Goal: Check status: Check status

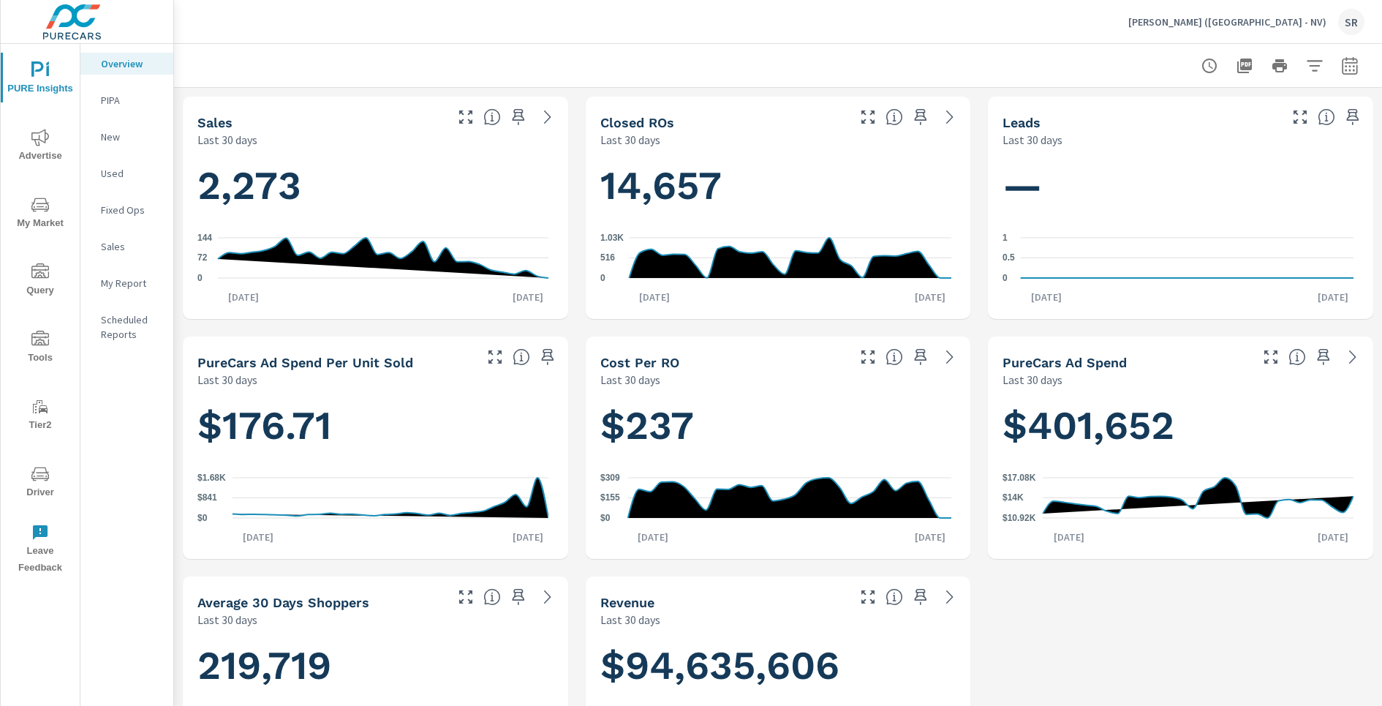
scroll to position [788, 0]
click at [1277, 27] on p "[PERSON_NAME] ([GEOGRAPHIC_DATA] - NV)" at bounding box center [1227, 21] width 198 height 13
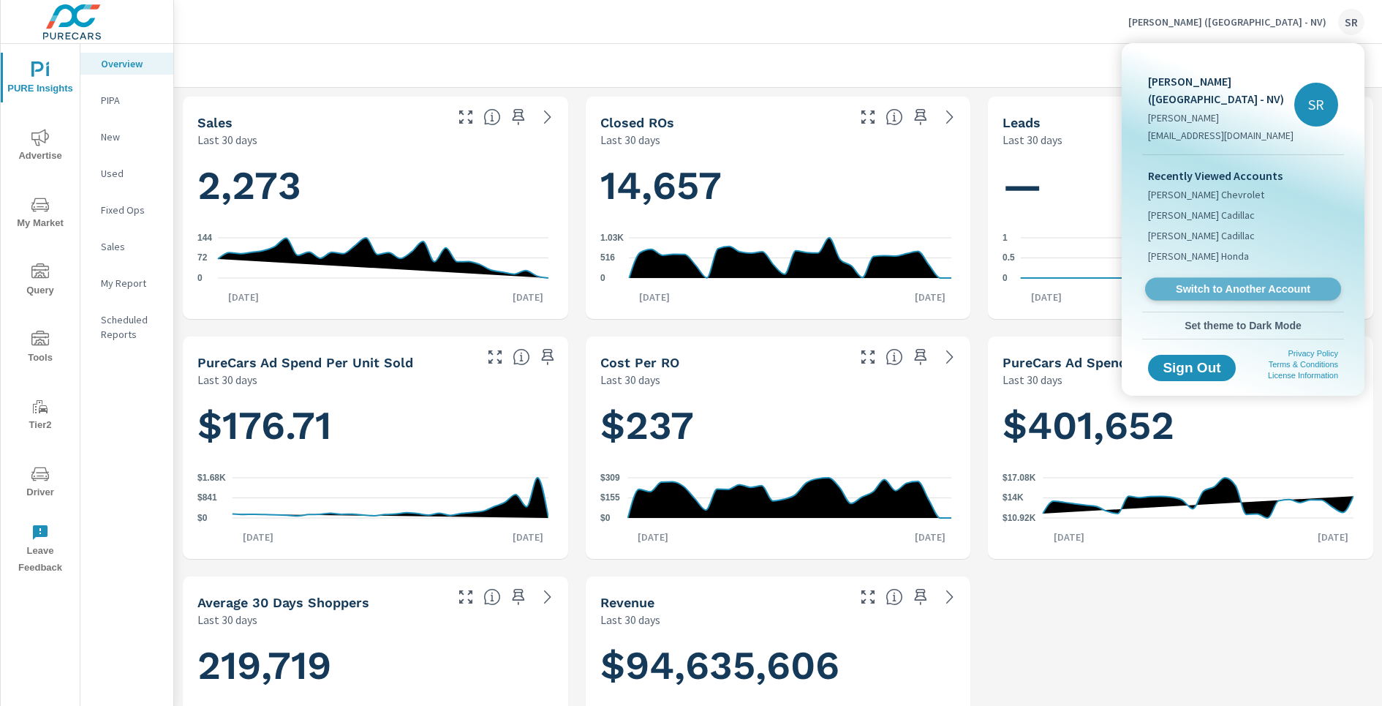
click at [1218, 278] on link "Switch to Another Account" at bounding box center [1243, 289] width 196 height 23
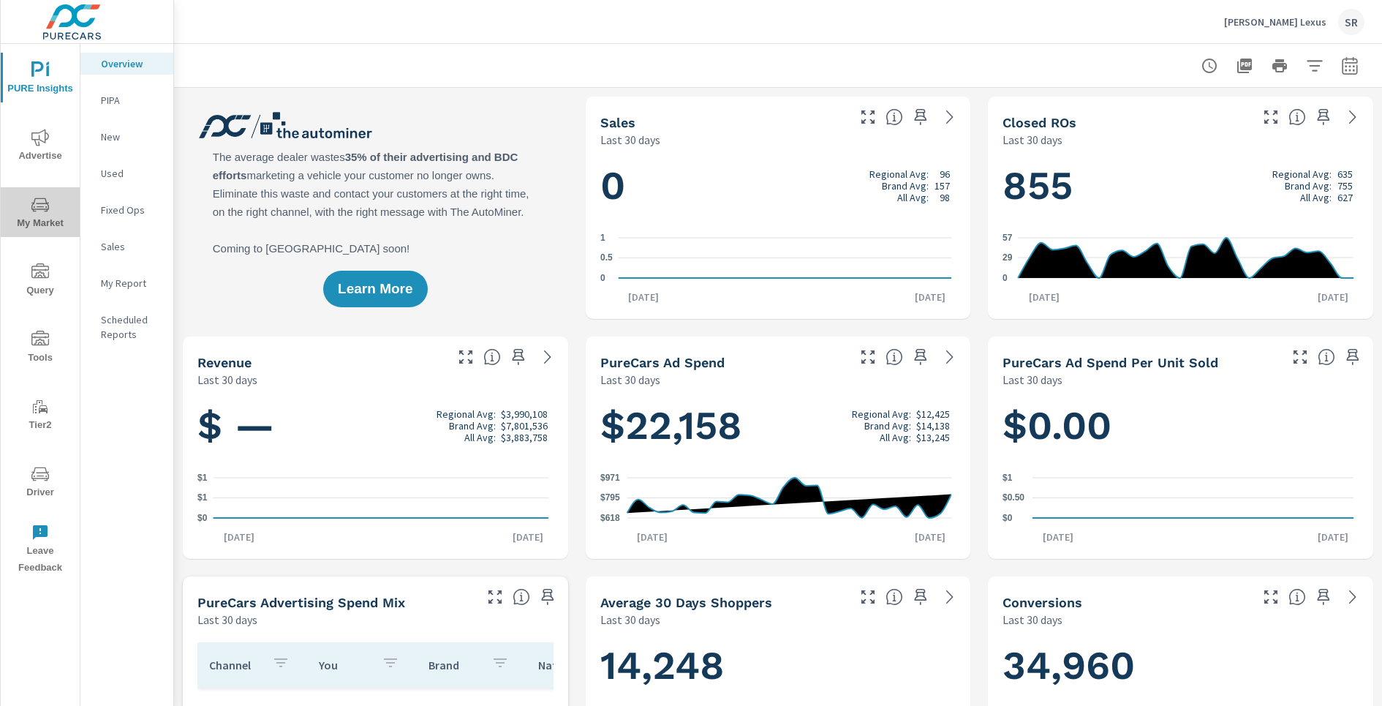
click at [50, 200] on span "My Market" at bounding box center [40, 214] width 70 height 36
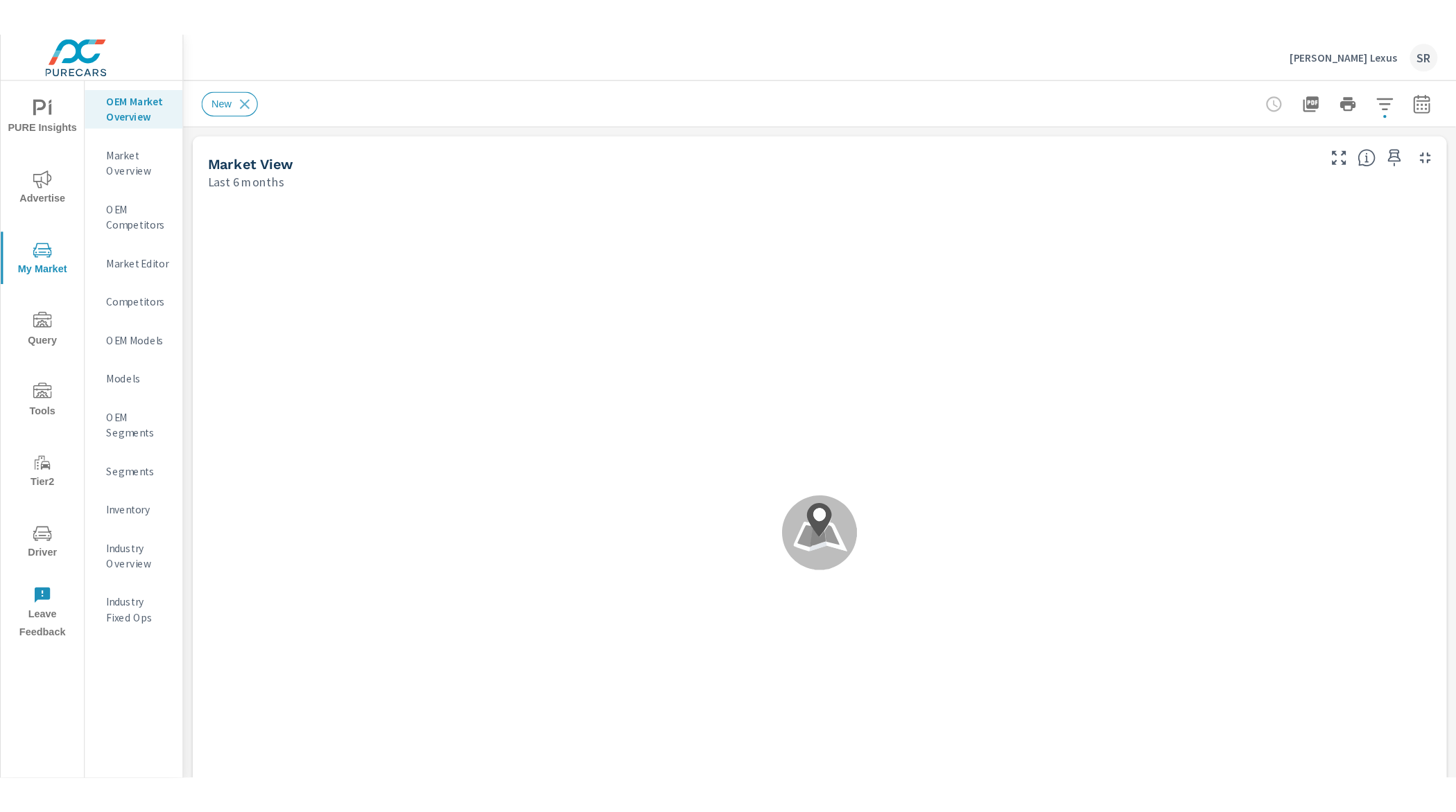
scroll to position [1, 0]
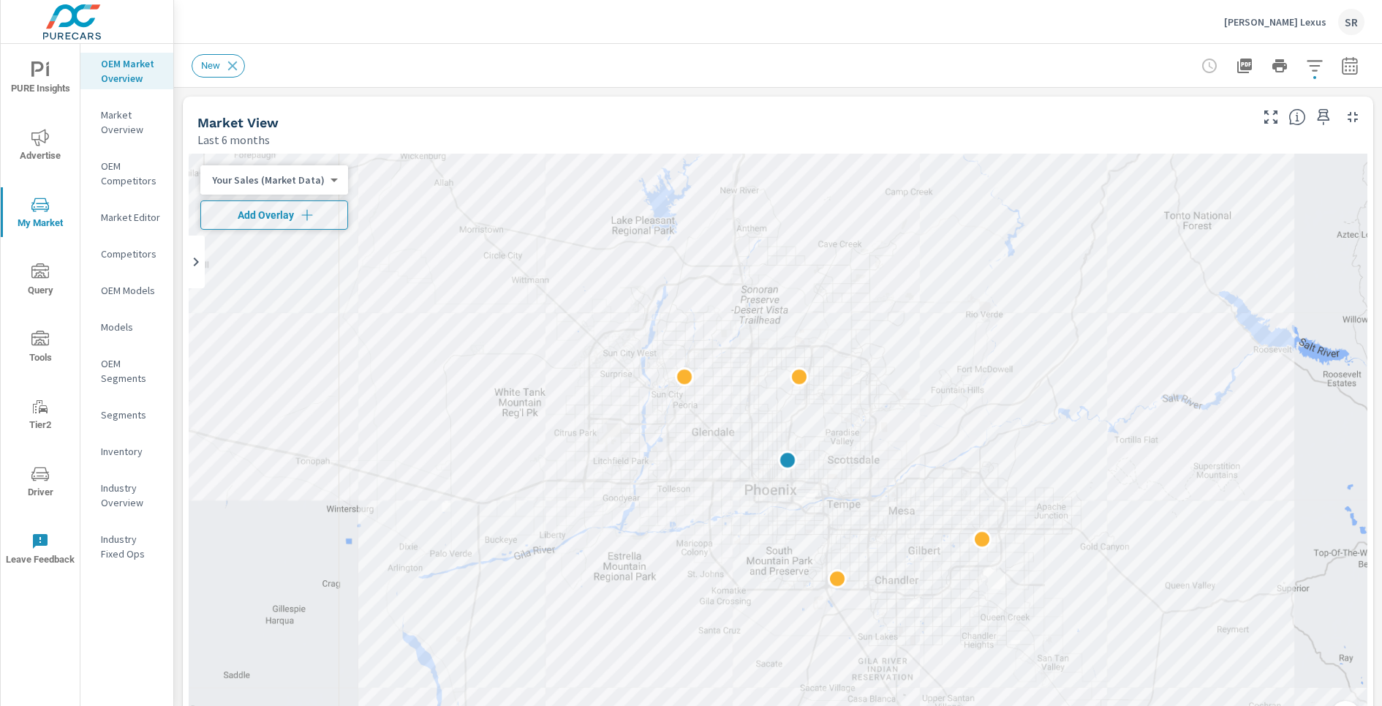
click at [266, 218] on span "Add Overlay" at bounding box center [274, 215] width 135 height 15
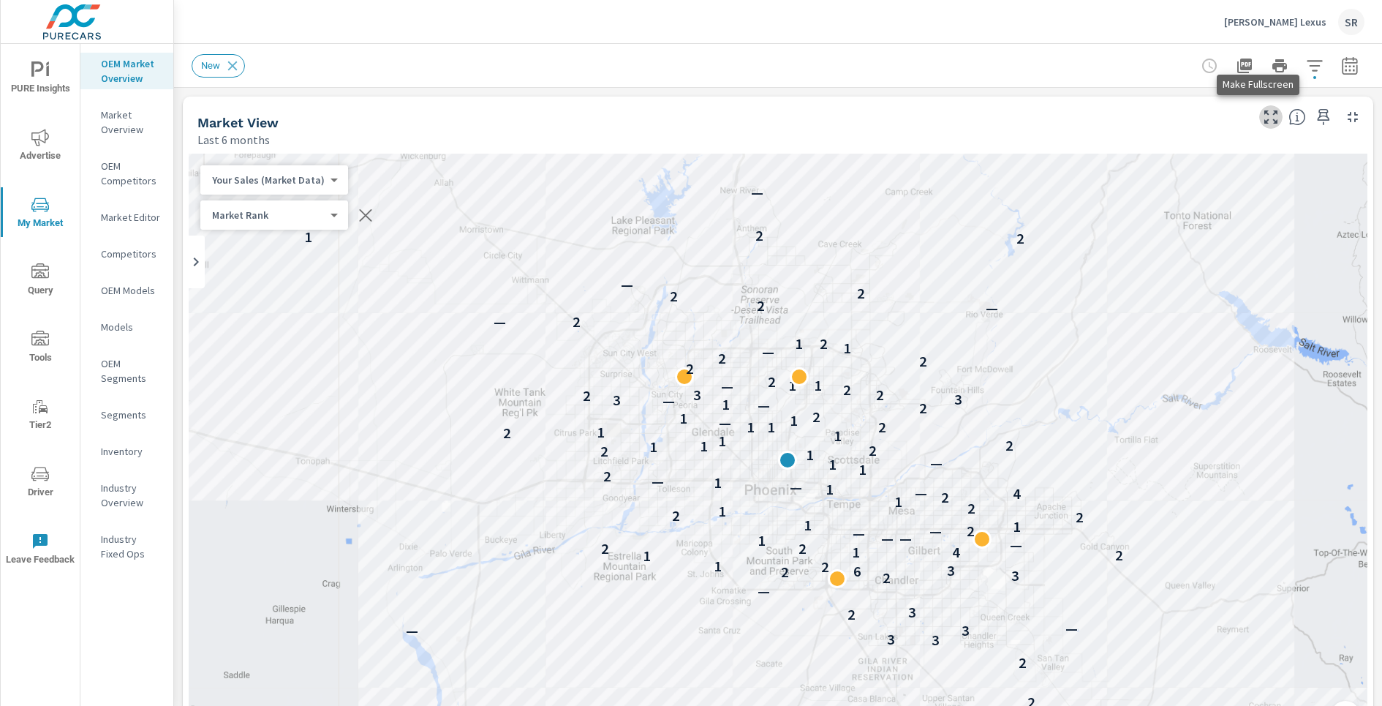
click at [1262, 114] on icon "button" at bounding box center [1271, 117] width 18 height 18
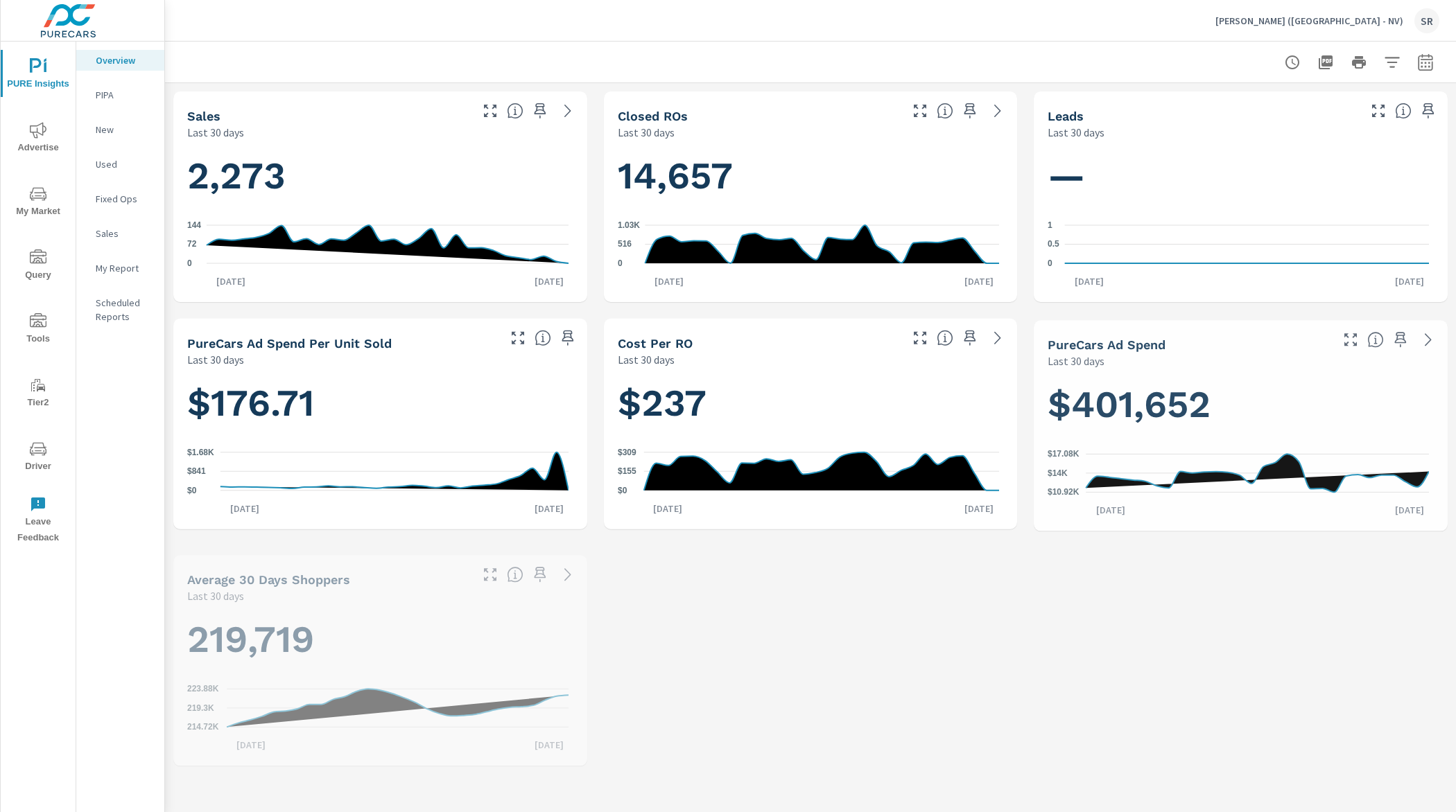
scroll to position [757, 0]
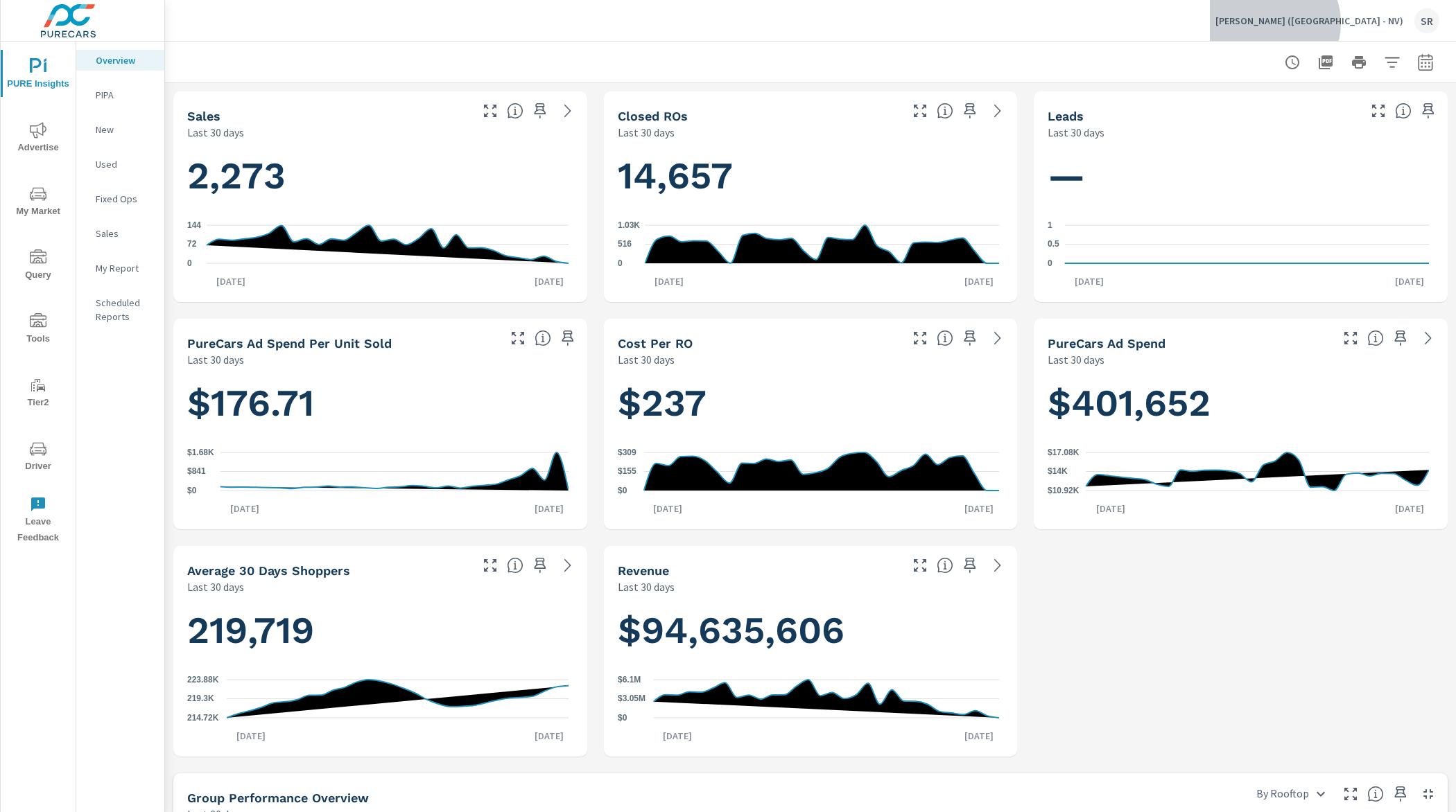
click at [1374, 24] on p "[PERSON_NAME] ([GEOGRAPHIC_DATA] - NV)" at bounding box center [1309, 20] width 188 height 12
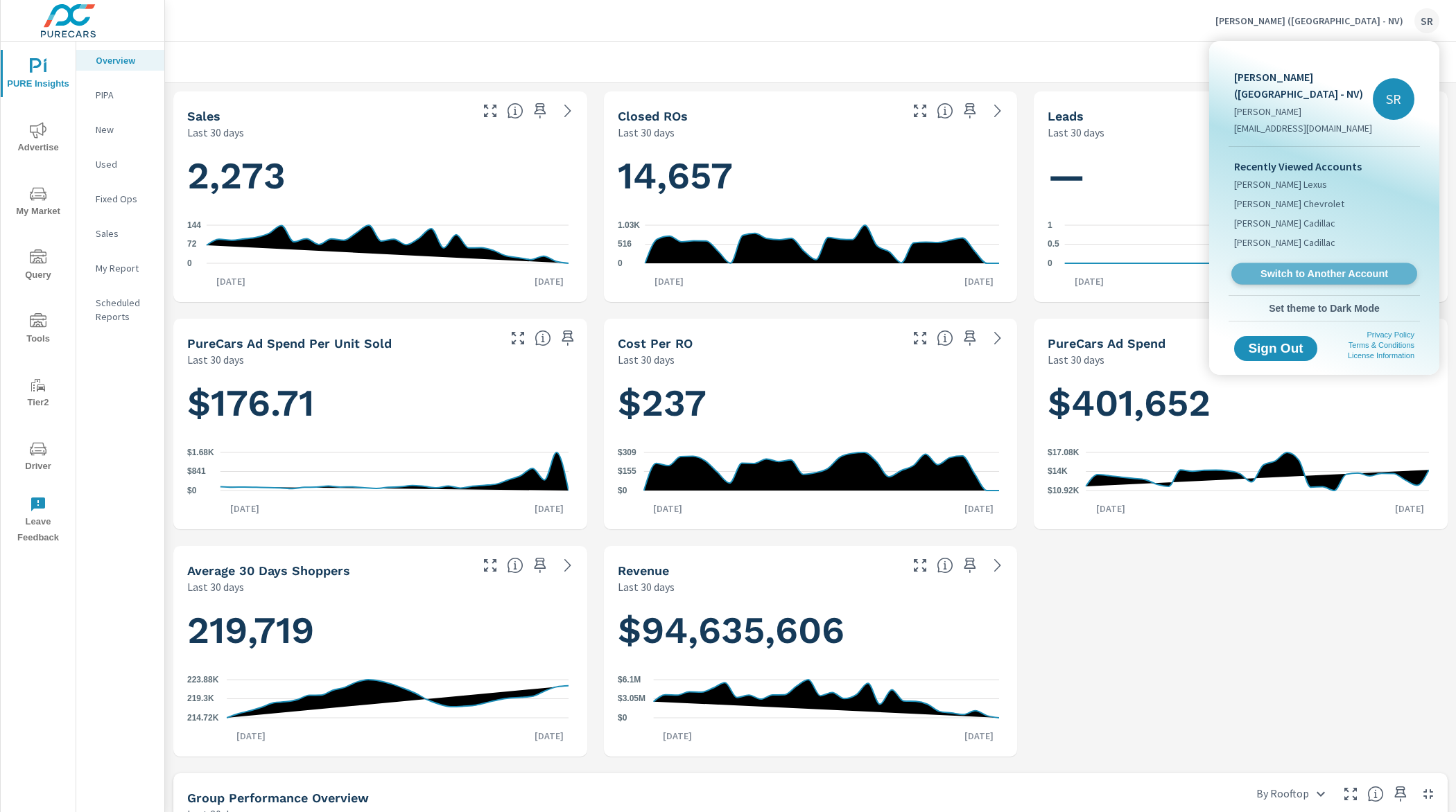
click at [1329, 267] on span "Switch to Another Account" at bounding box center [1323, 274] width 170 height 13
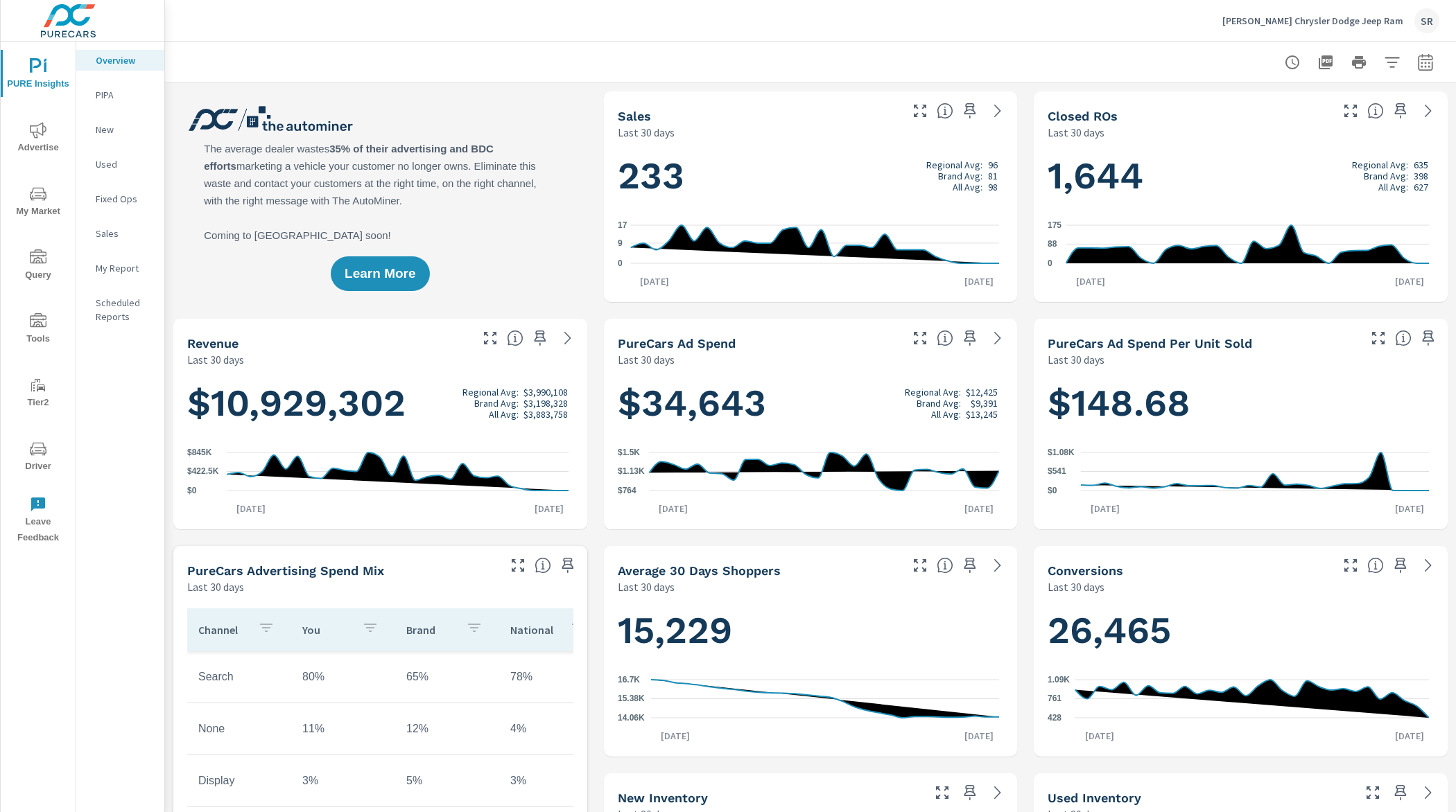
click at [1420, 66] on icon "button" at bounding box center [1425, 64] width 9 height 6
click at [1327, 129] on select "Custom Yesterday Last week Last 7 days Last 14 days Last 30 days Last 45 days L…" at bounding box center [1301, 119] width 138 height 27
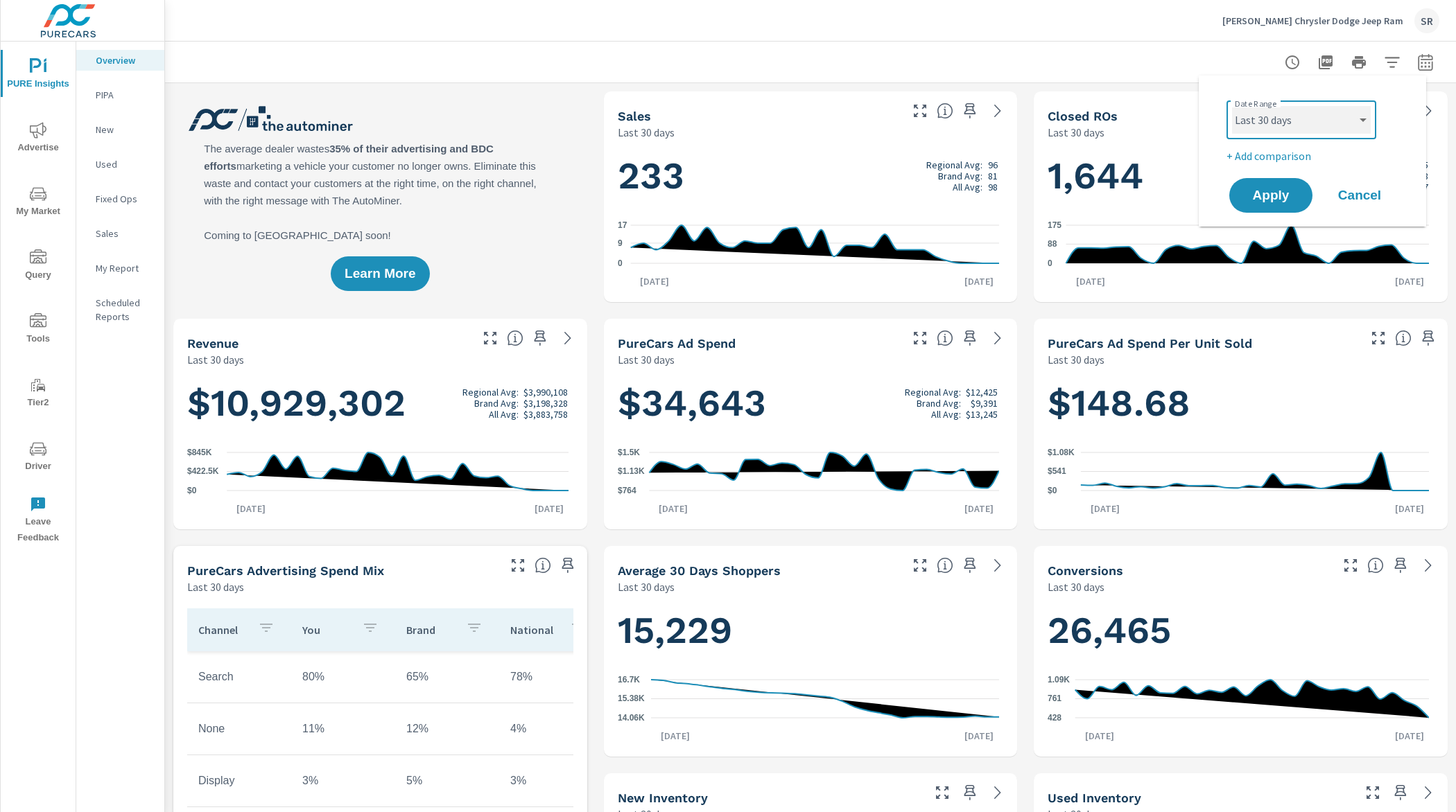
scroll to position [1, 0]
click at [1231, 106] on select "Custom Yesterday Last week Last 7 days Last 14 days Last 30 days Last 45 days L…" at bounding box center [1301, 119] width 138 height 27
select select "Last month"
click at [1283, 205] on button "Apply" at bounding box center [1270, 195] width 86 height 36
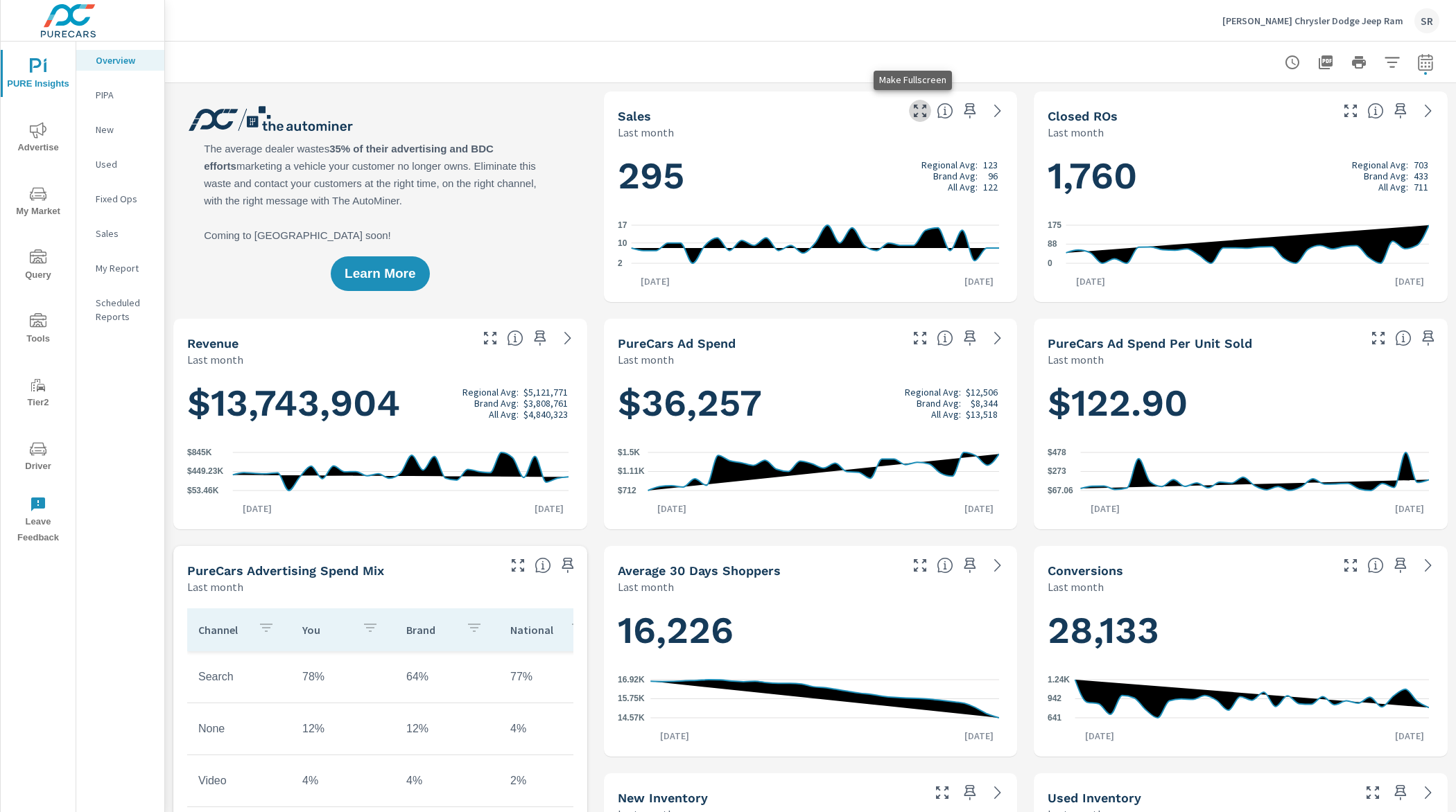
click at [915, 113] on icon "button" at bounding box center [920, 111] width 17 height 17
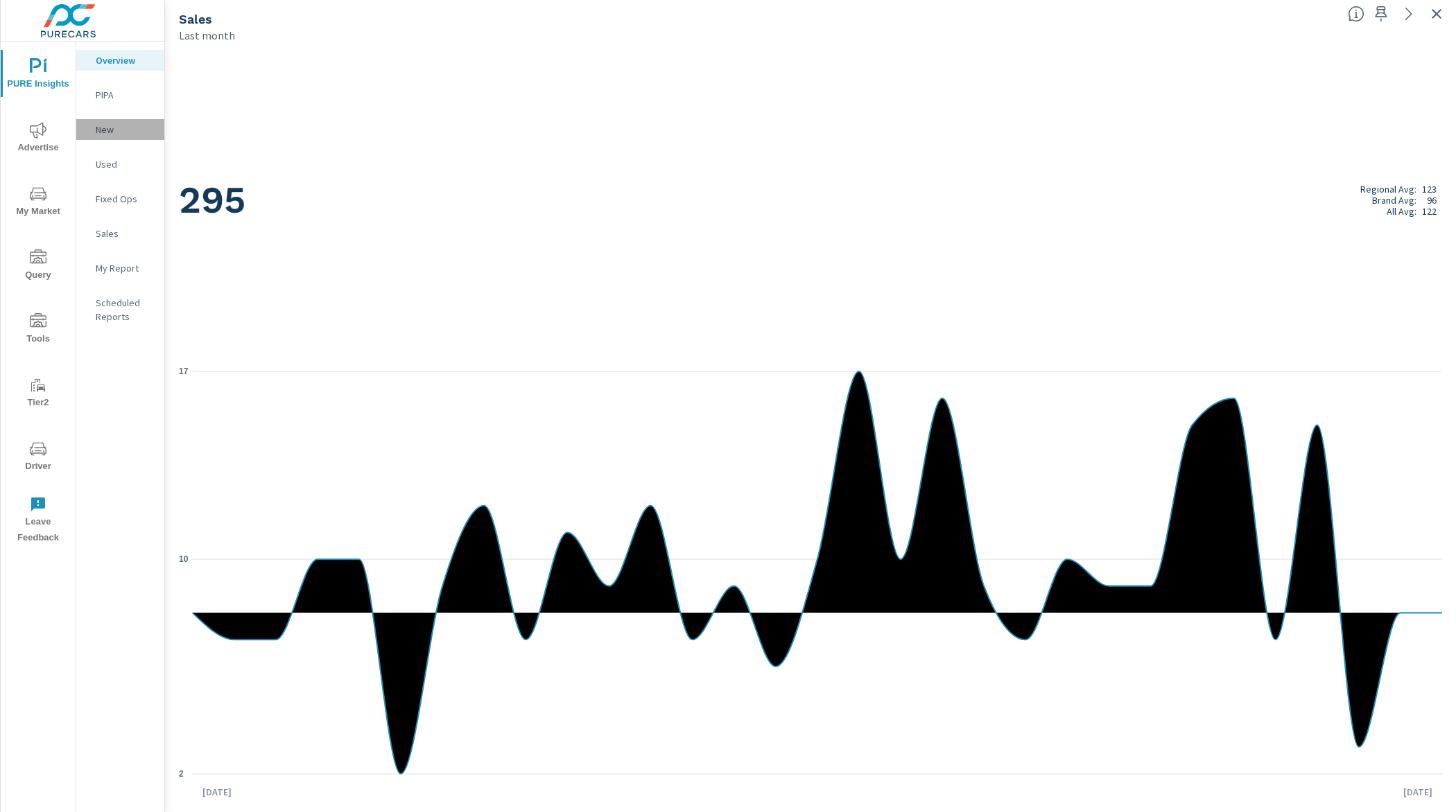
click at [115, 135] on p "New" at bounding box center [124, 129] width 58 height 14
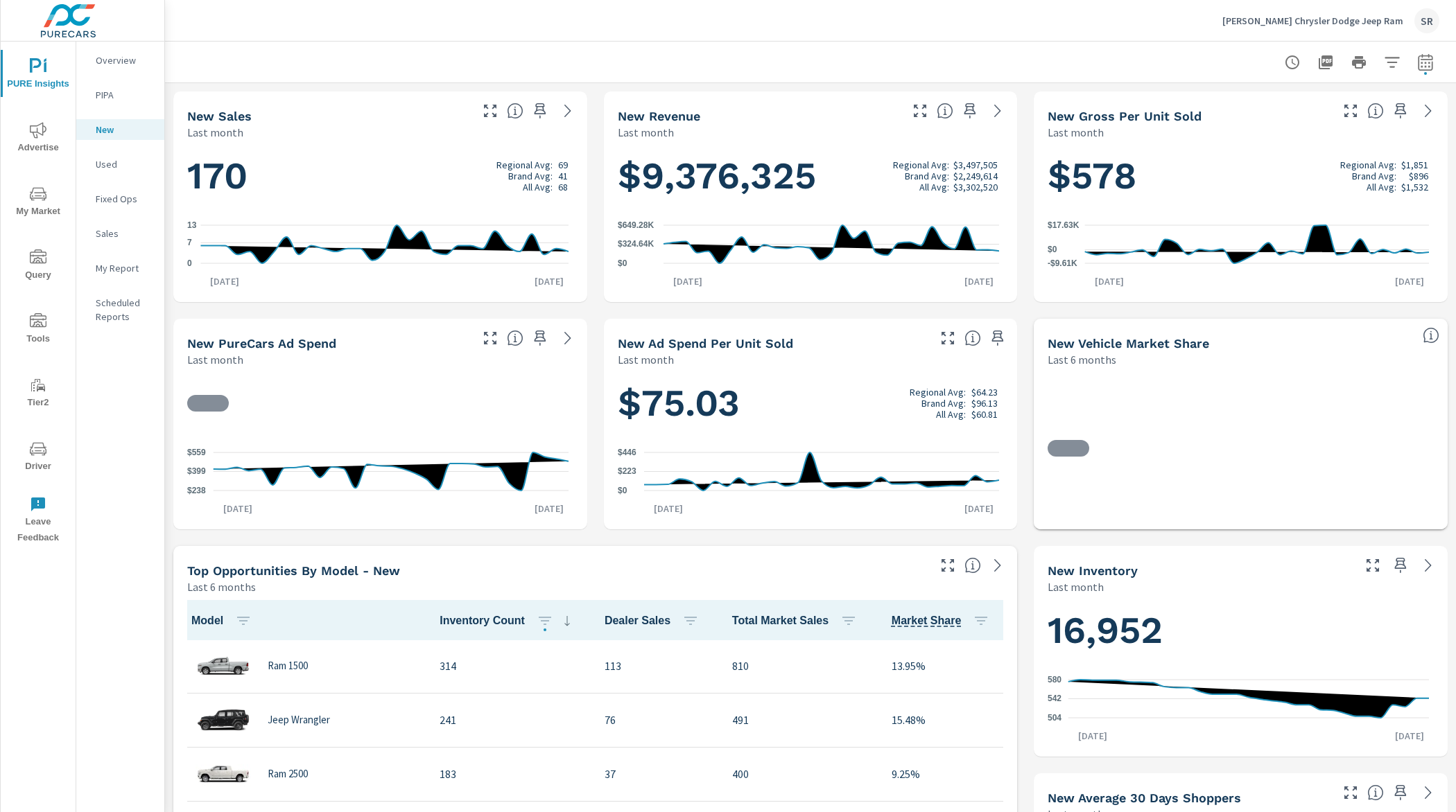
scroll to position [1, 0]
